Goal: Transaction & Acquisition: Purchase product/service

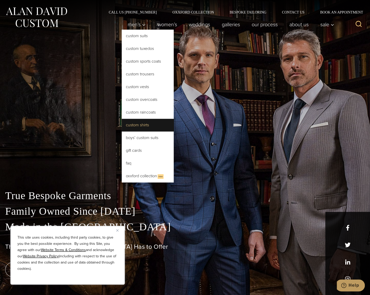
click at [157, 125] on link "Custom Shirts" at bounding box center [148, 125] width 52 height 12
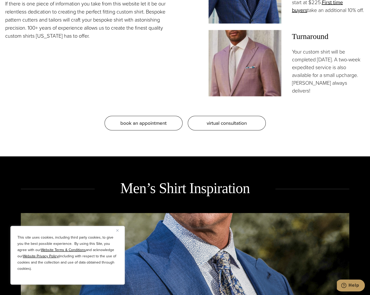
scroll to position [572, 0]
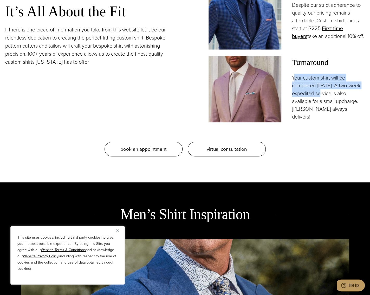
drag, startPoint x: 296, startPoint y: 79, endPoint x: 326, endPoint y: 95, distance: 34.2
click at [326, 95] on p "Your custom shirt will be completed [DATE]. A two-week expedited service is als…" at bounding box center [328, 97] width 73 height 47
click at [327, 98] on p "Your custom shirt will be completed [DATE]. A two-week expedited service is als…" at bounding box center [328, 97] width 73 height 47
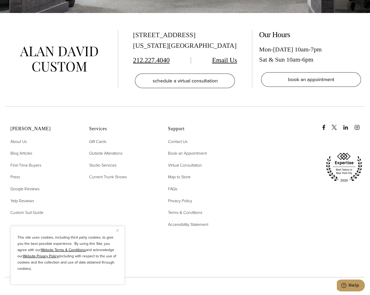
scroll to position [3346, 0]
